Goal: Check status: Check status

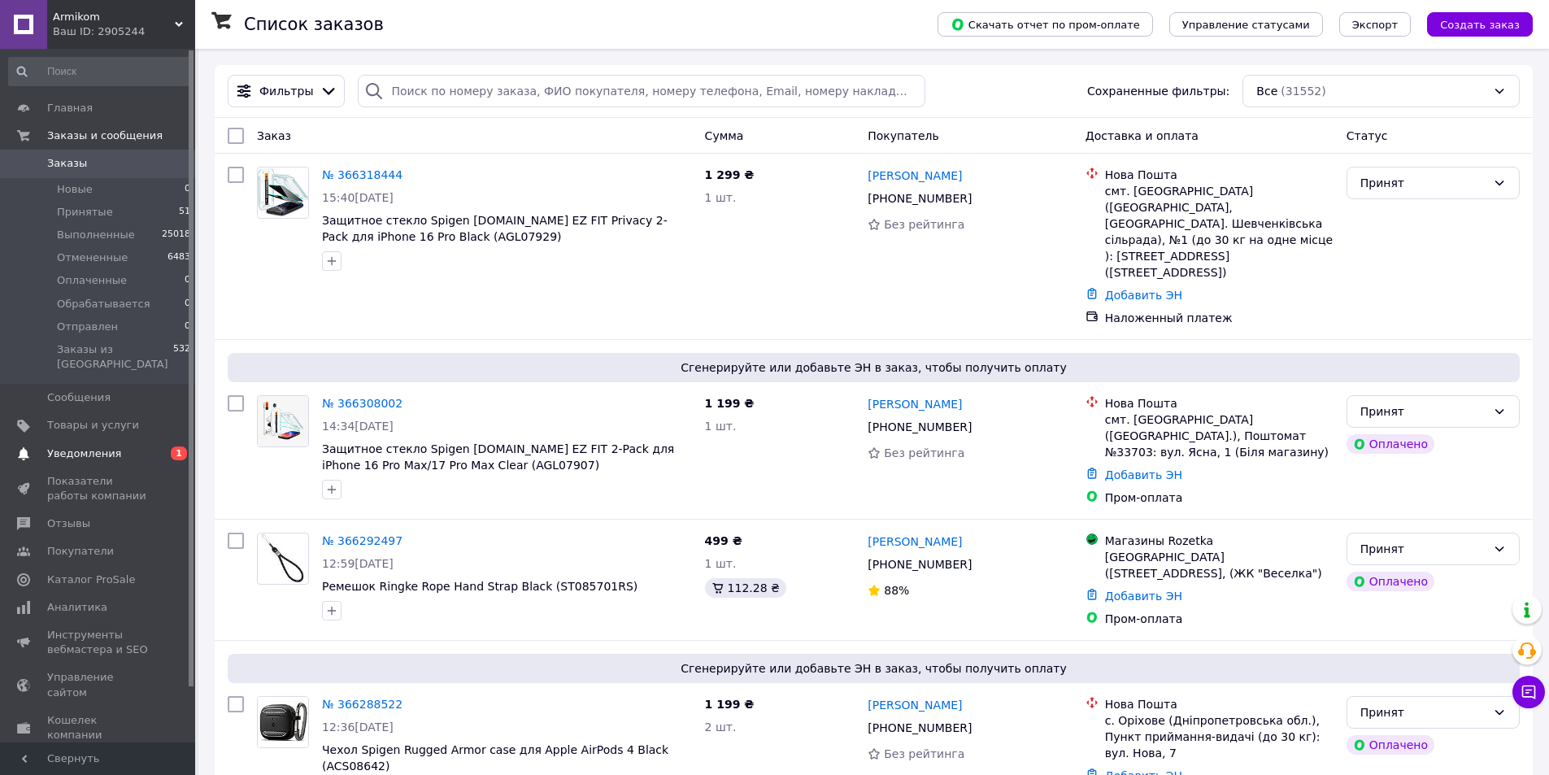
click at [118, 446] on span "Уведомления" at bounding box center [98, 453] width 103 height 15
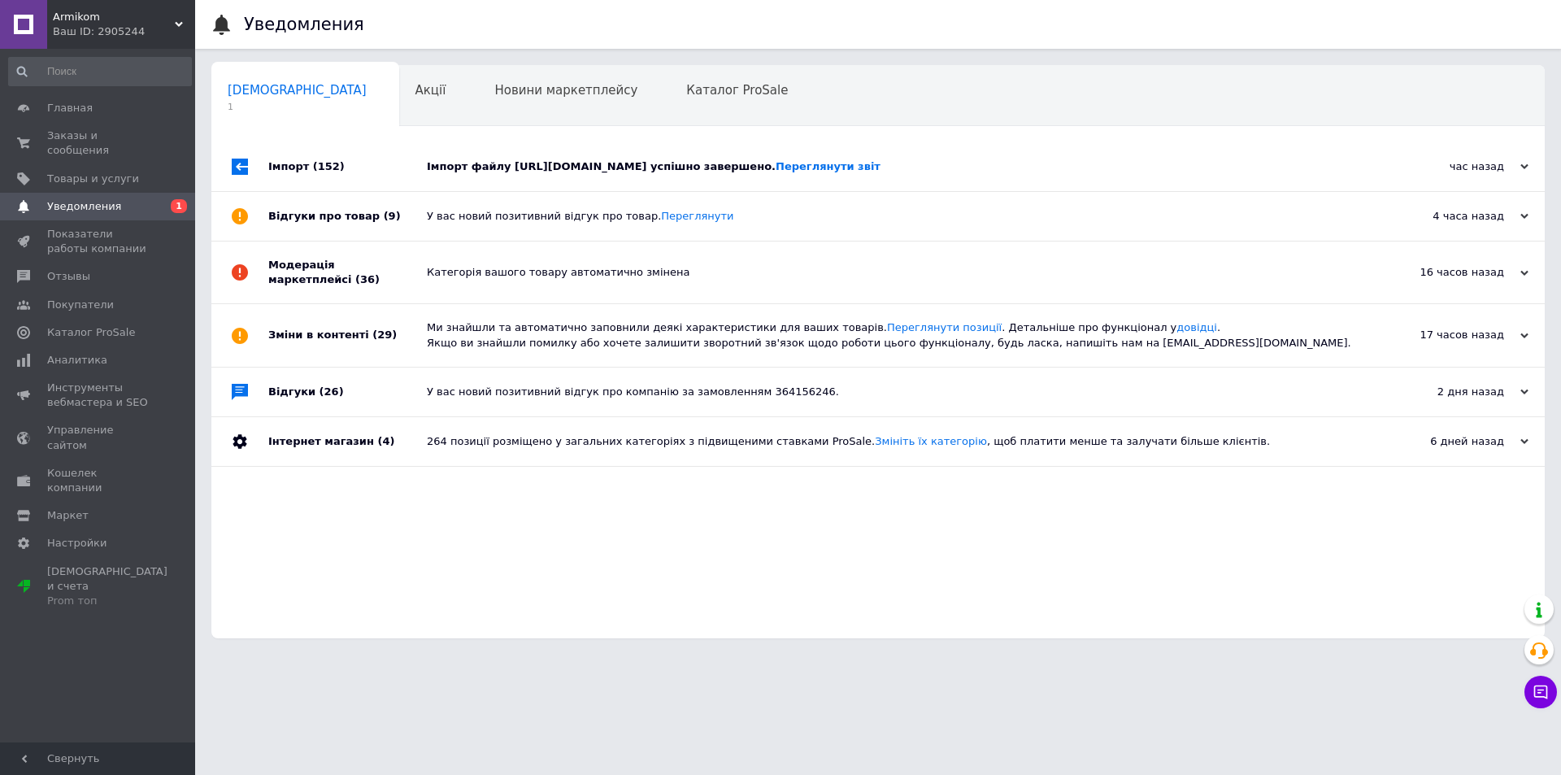
click at [522, 172] on div "Імпорт файлу https://armikom.1b.app/media/export/1.xls успішно завершено. Перег…" at bounding box center [896, 166] width 939 height 15
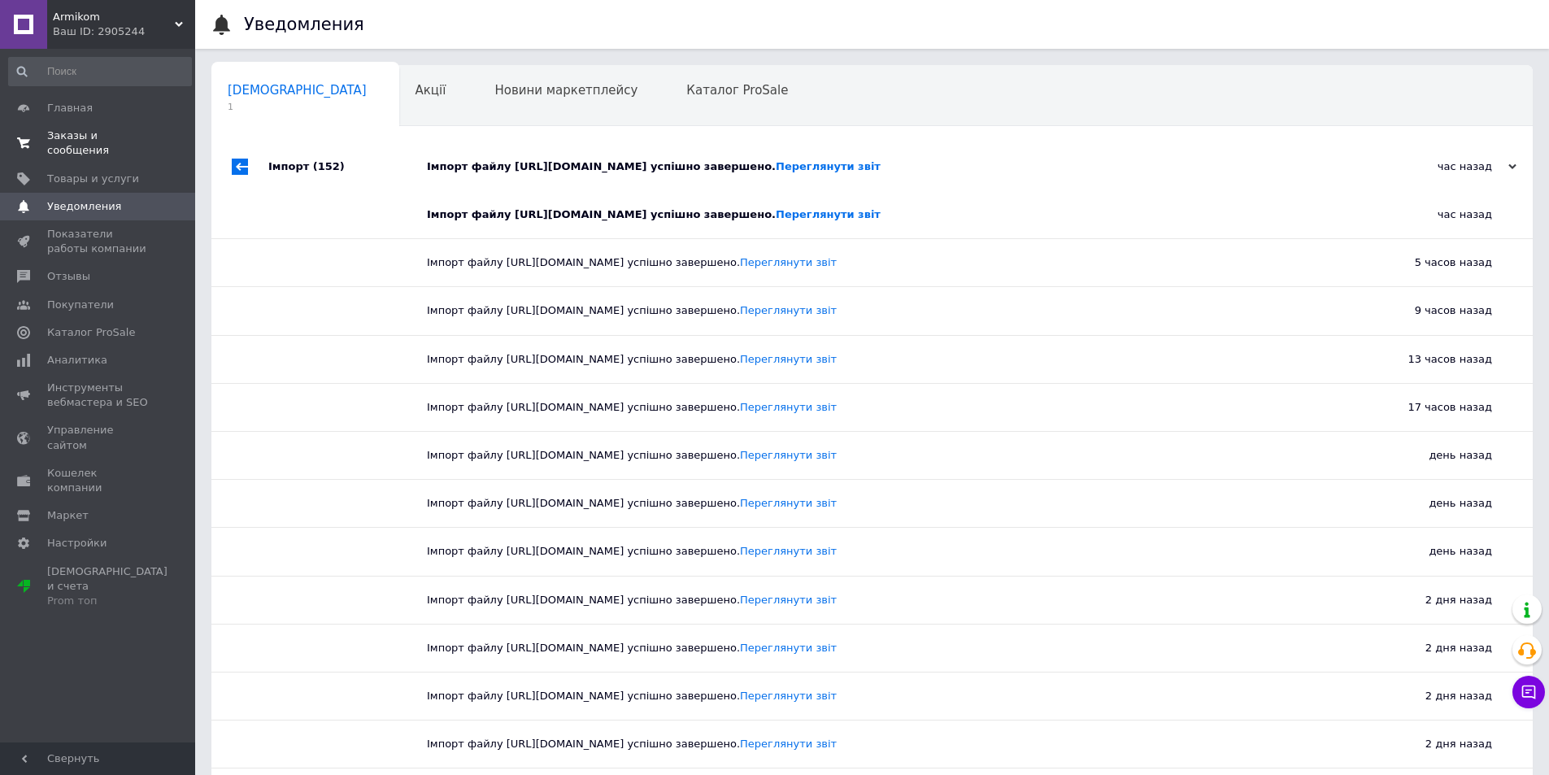
click at [123, 135] on span "Заказы и сообщения" at bounding box center [98, 142] width 103 height 29
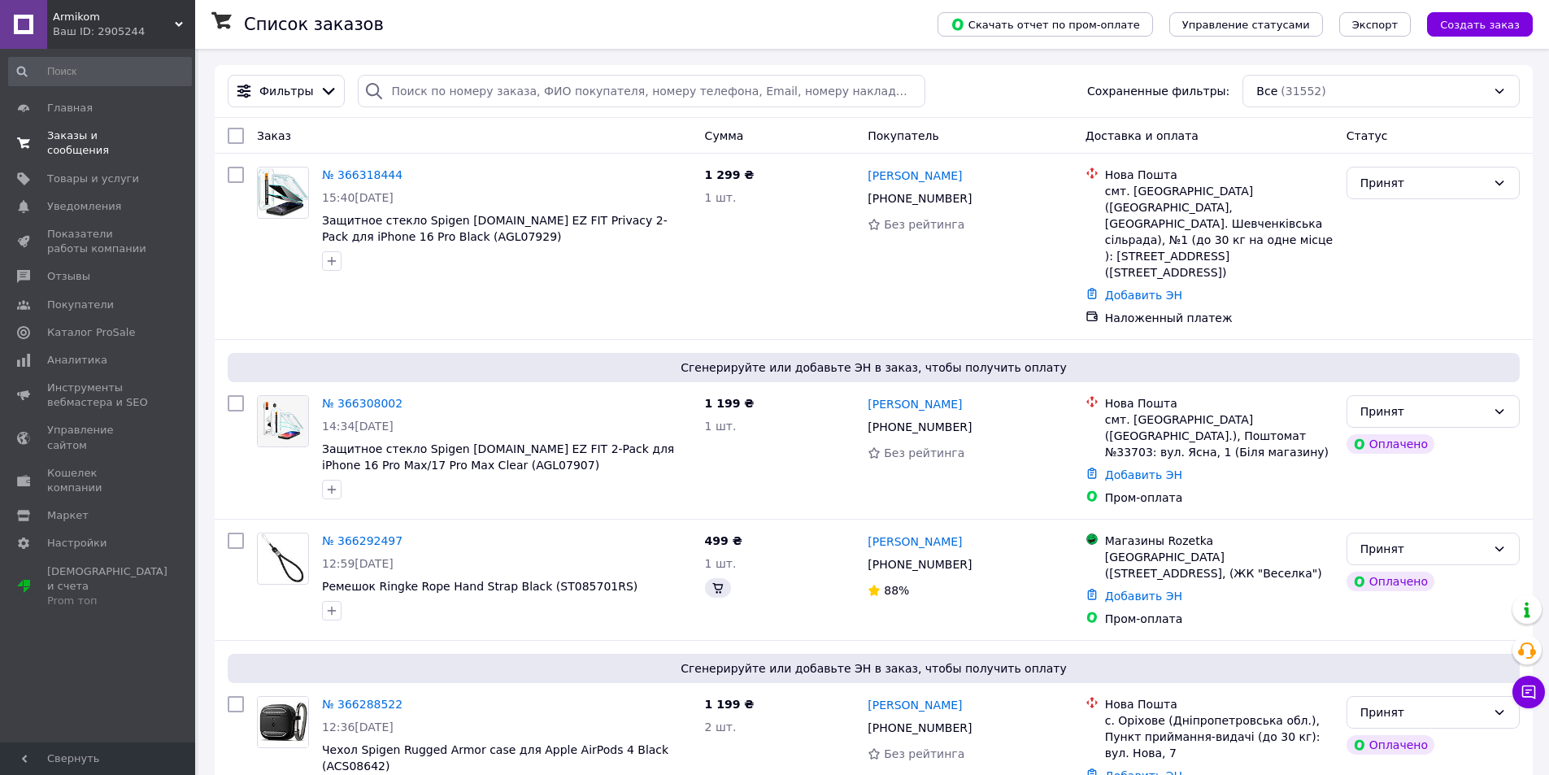
click at [139, 132] on span "Заказы и сообщения" at bounding box center [98, 142] width 103 height 29
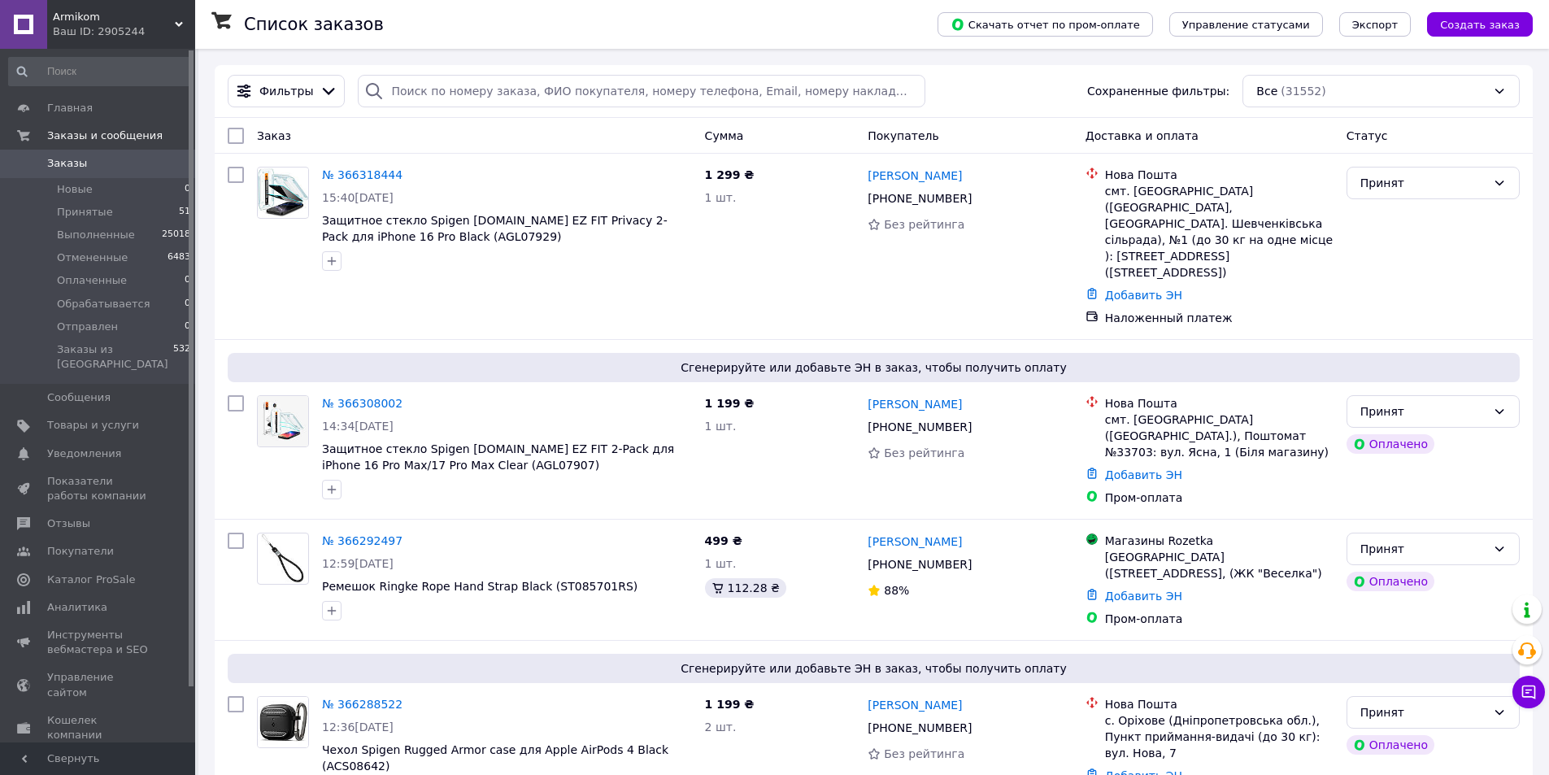
click at [107, 159] on span "Заказы" at bounding box center [98, 163] width 103 height 15
